Goal: Information Seeking & Learning: Check status

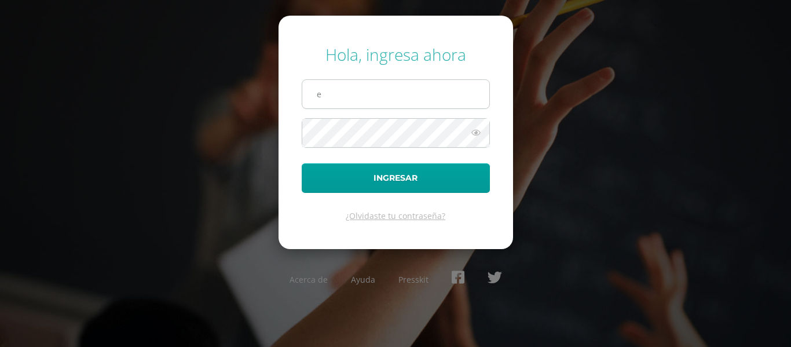
type input "e.joaquin.4ddb@gmail.com"
click at [302, 163] on button "Ingresar" at bounding box center [396, 178] width 188 height 30
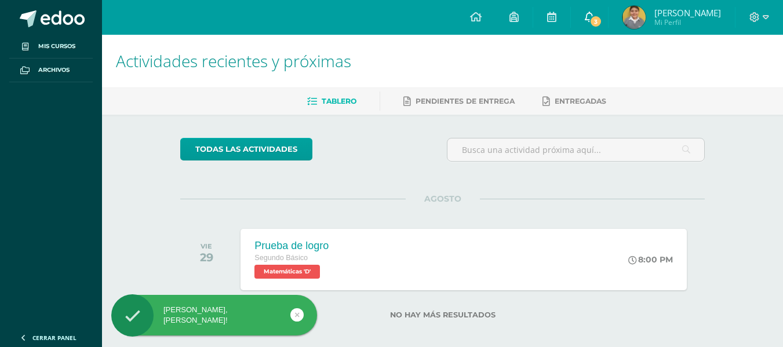
click at [608, 5] on link "3" at bounding box center [589, 17] width 37 height 35
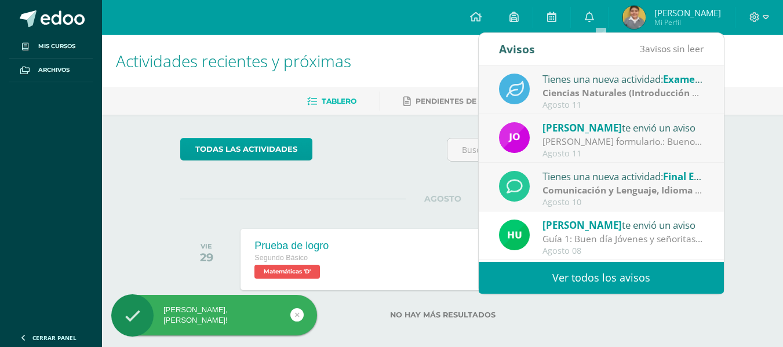
click at [613, 283] on link "Ver todos los avisos" at bounding box center [601, 278] width 245 height 32
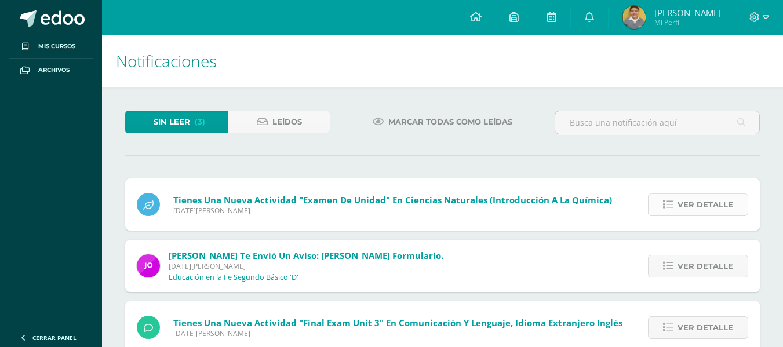
click at [695, 204] on span "Ver detalle" at bounding box center [705, 204] width 56 height 21
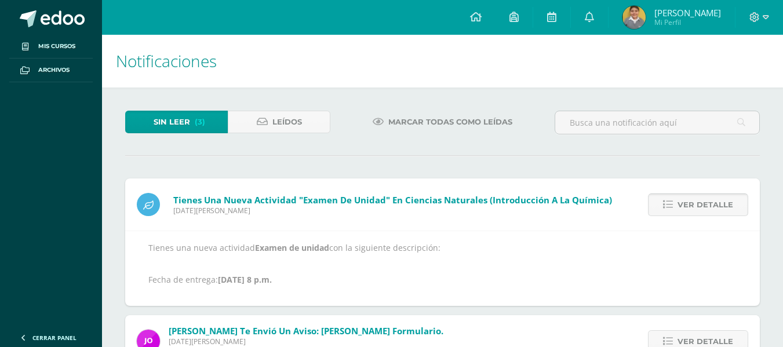
click at [695, 204] on span "Ver detalle" at bounding box center [705, 204] width 56 height 21
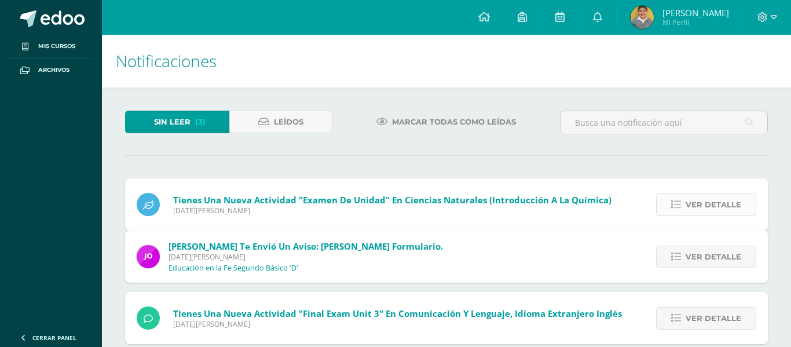
click at [695, 204] on div "Tienes una nueva actividad "Examen de unidad" En Ciencias Naturales (Introducci…" at bounding box center [446, 261] width 643 height 166
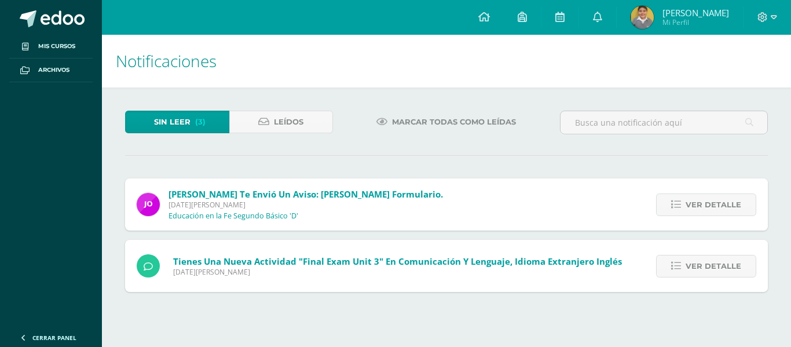
click at [695, 204] on span "Ver detalle" at bounding box center [714, 204] width 56 height 21
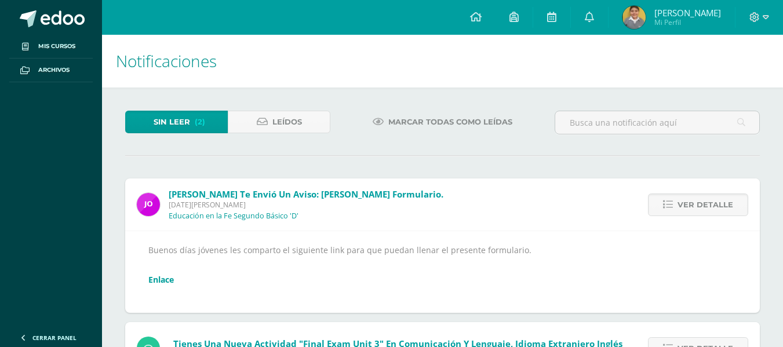
click at [695, 204] on span "Ver detalle" at bounding box center [705, 204] width 56 height 21
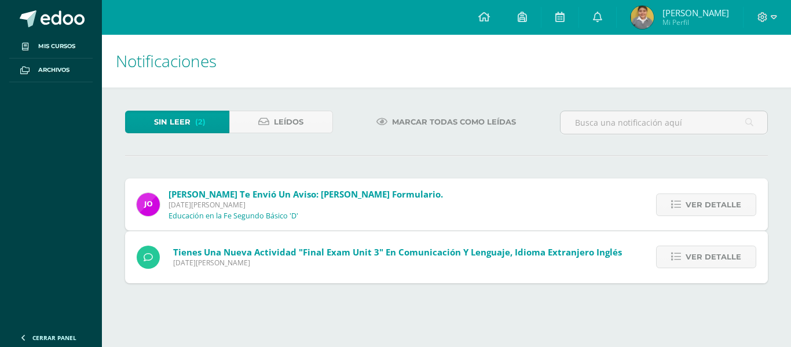
click at [695, 204] on div "[PERSON_NAME] te envió un aviso: [PERSON_NAME] formulario. [DATE][PERSON_NAME] …" at bounding box center [446, 230] width 643 height 104
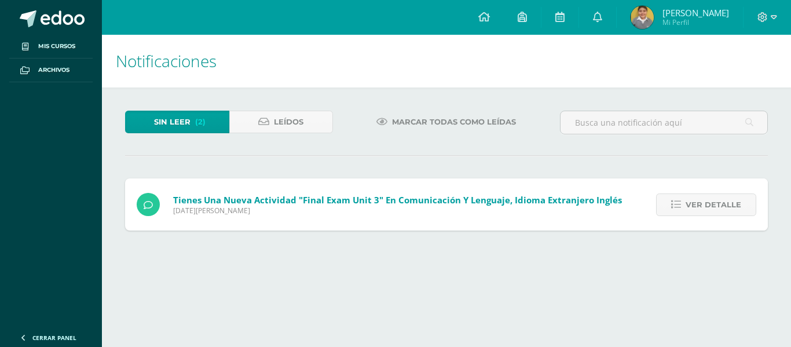
click at [695, 204] on span "Ver detalle" at bounding box center [714, 204] width 56 height 21
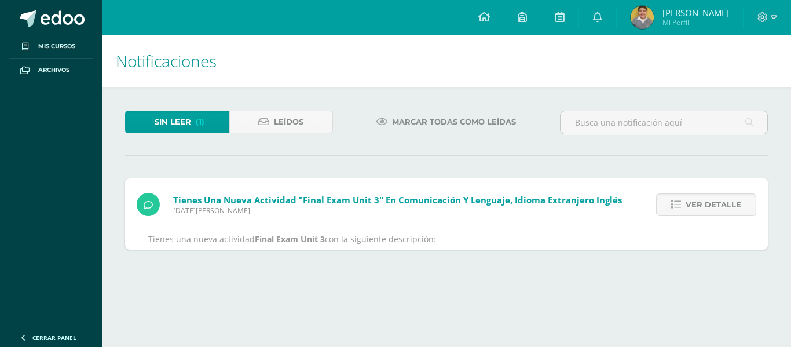
click at [695, 204] on span "Ver detalle" at bounding box center [714, 204] width 56 height 21
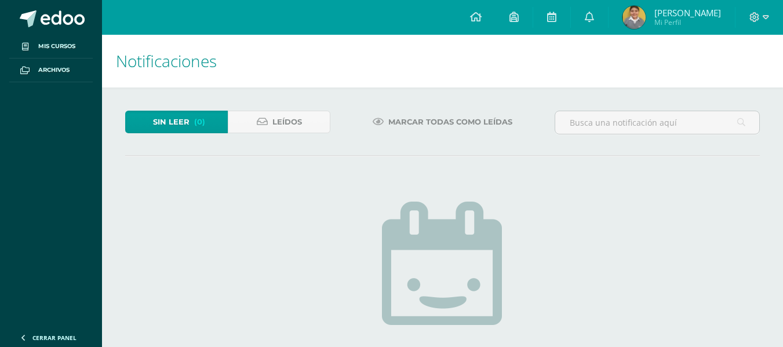
click at [759, 24] on div at bounding box center [759, 17] width 48 height 35
click at [759, 21] on icon at bounding box center [754, 17] width 10 height 10
click at [727, 78] on span "Cerrar sesión" at bounding box center [729, 78] width 52 height 11
